Goal: Information Seeking & Learning: Learn about a topic

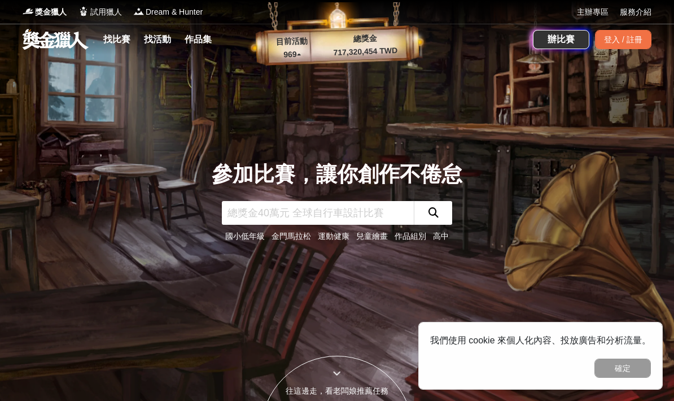
click at [625, 42] on div "登入 / 註冊" at bounding box center [623, 39] width 56 height 19
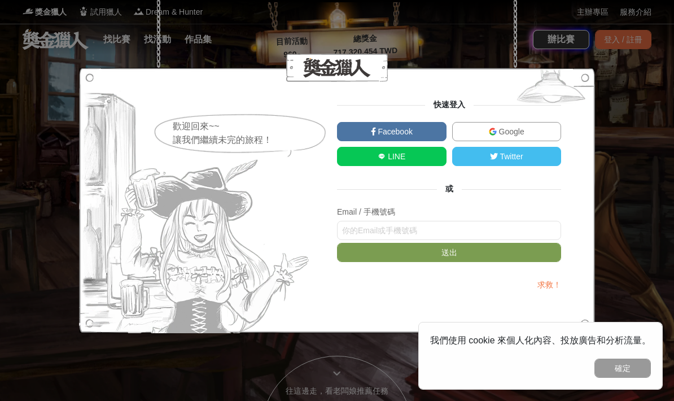
click at [524, 129] on link "Google" at bounding box center [506, 131] width 109 height 19
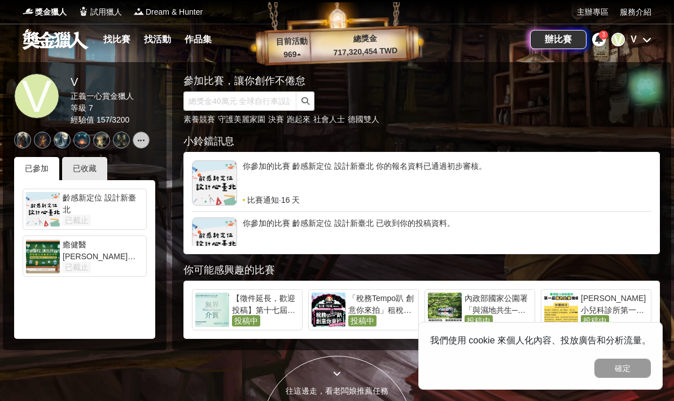
click at [432, 181] on div "你參加的比賽 齡感新定位 設計新臺北 你的報名資料已通過初步審核。" at bounding box center [447, 177] width 409 height 34
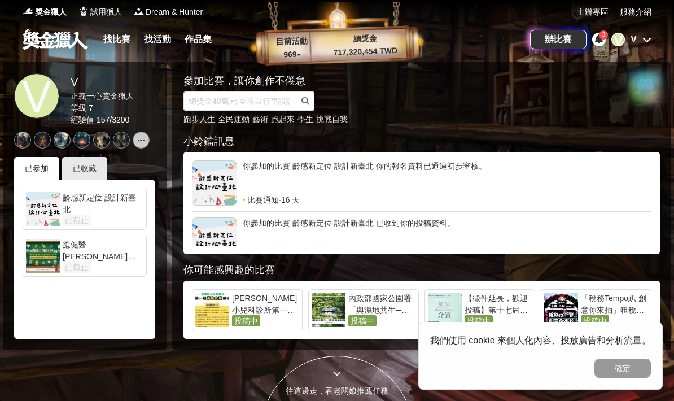
click at [123, 205] on div "齡感新定位 設計新臺北" at bounding box center [103, 203] width 81 height 23
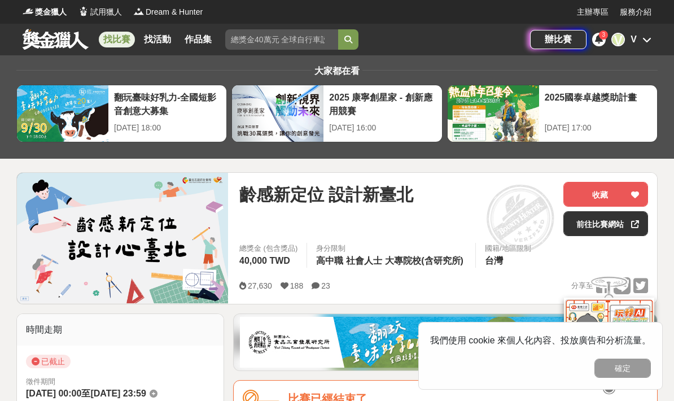
click at [120, 41] on link "找比賽" at bounding box center [117, 40] width 36 height 16
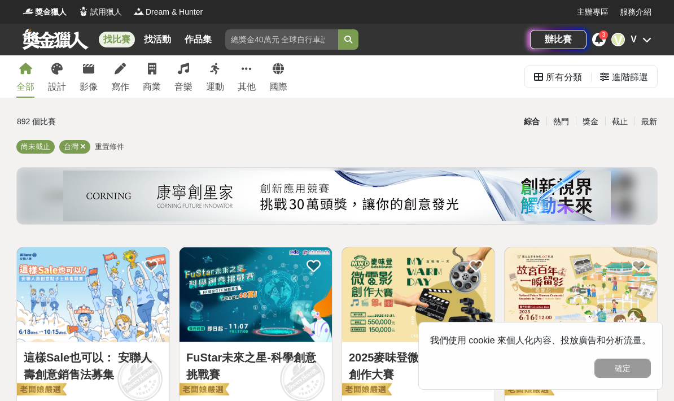
click at [59, 76] on link "設計" at bounding box center [57, 76] width 18 height 42
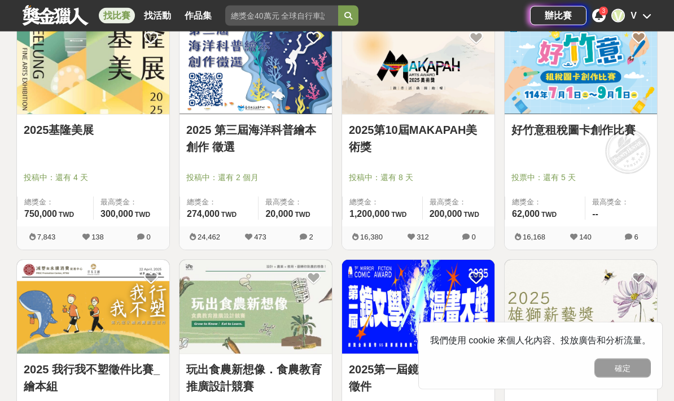
scroll to position [956, 0]
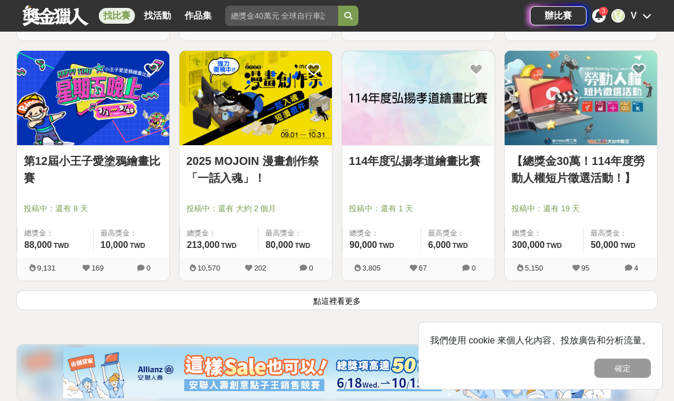
click at [578, 296] on button "點這裡看更多" at bounding box center [336, 300] width 641 height 20
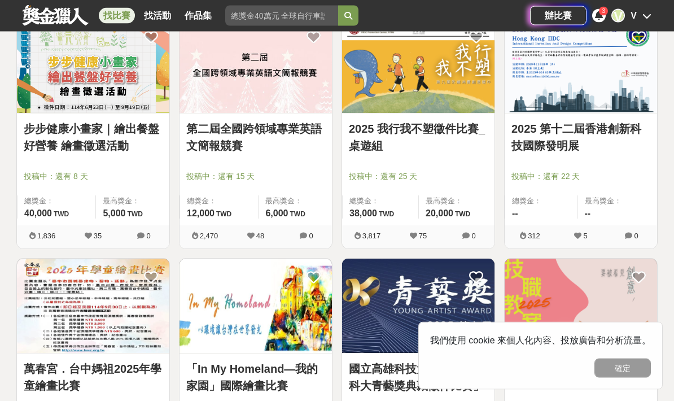
scroll to position [2656, 0]
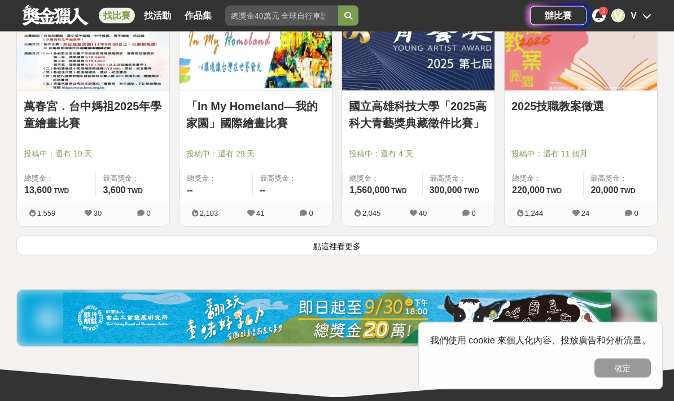
click at [607, 246] on button "點這裡看更多" at bounding box center [336, 246] width 641 height 20
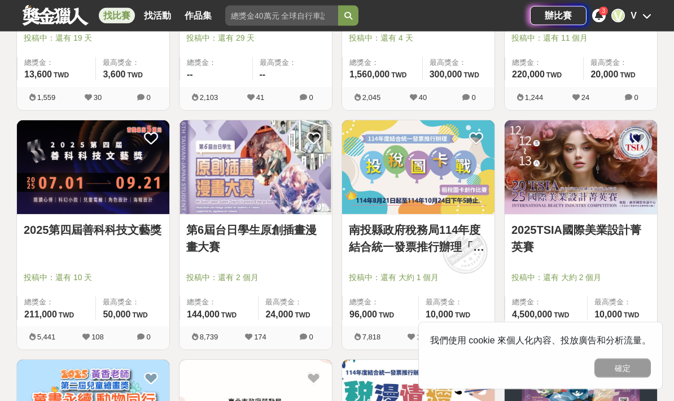
scroll to position [2991, 0]
